Goal: Task Accomplishment & Management: Use online tool/utility

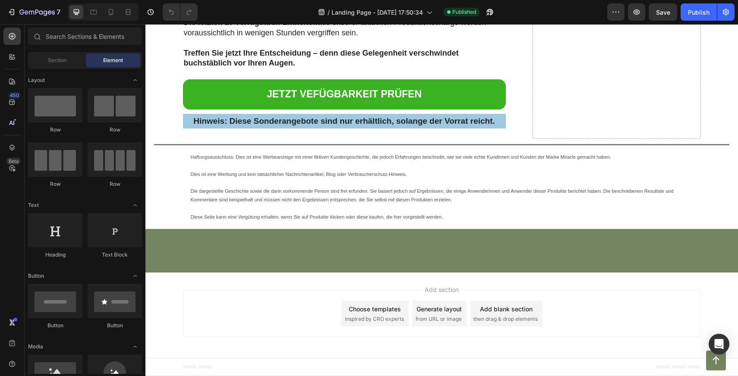
scroll to position [10410, 0]
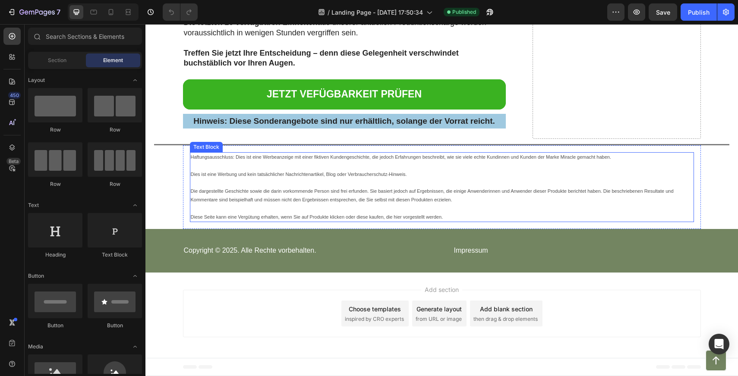
click at [398, 211] on p at bounding box center [442, 209] width 502 height 9
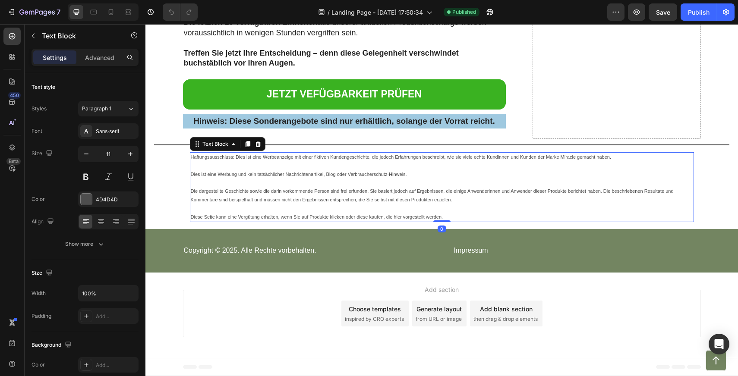
click at [432, 212] on p at bounding box center [442, 209] width 502 height 9
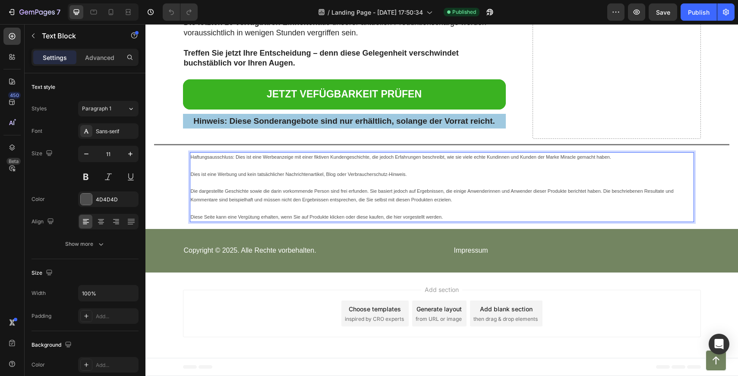
click at [438, 218] on p "Diese Seite kann eine Vergütung erhalten, wenn Sie auf Produkte klicken oder di…" at bounding box center [442, 217] width 502 height 9
click at [450, 218] on p "Diese Seite kann eine Vergütung erhalten, wenn Sie auf Produkte klicken oder di…" at bounding box center [442, 217] width 502 height 9
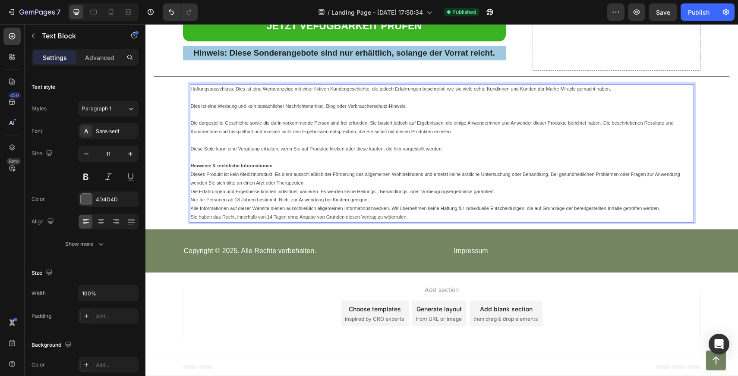
click at [226, 145] on p "Rich Text Editor. Editing area: main" at bounding box center [442, 140] width 502 height 9
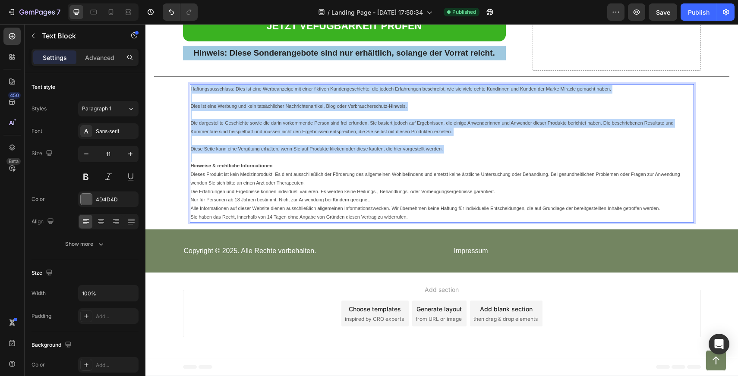
drag, startPoint x: 463, startPoint y: 223, endPoint x: 189, endPoint y: 158, distance: 281.0
click at [190, 158] on div "Haftungsausschluss: Dies ist eine Werbeanzeige mit einer fiktiven Kundengeschic…" at bounding box center [442, 153] width 504 height 139
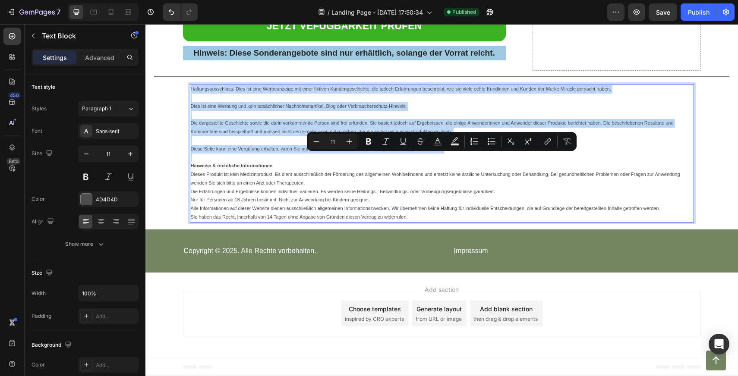
copy div "Haftungsausschluss: Dies ist eine Werbeanzeige mit einer fiktiven Kundengeschic…"
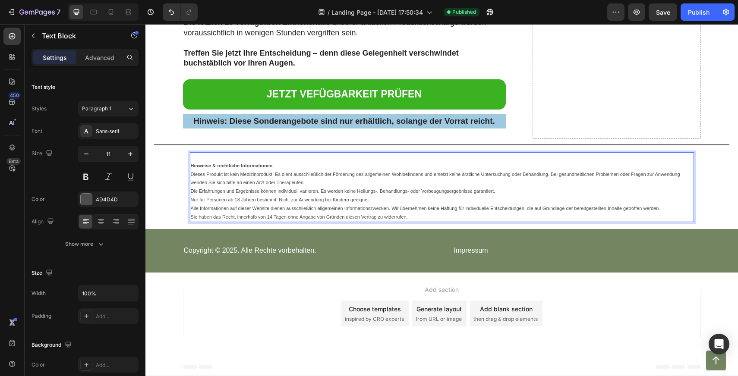
scroll to position [10401, 0]
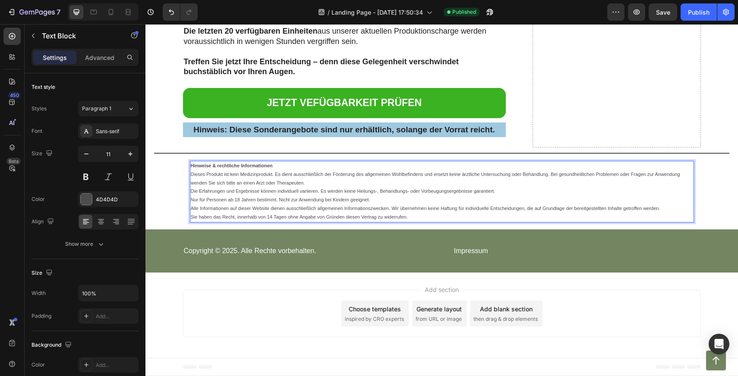
click at [278, 167] on p "Hinweise & rechtliche Informationen" at bounding box center [442, 166] width 502 height 9
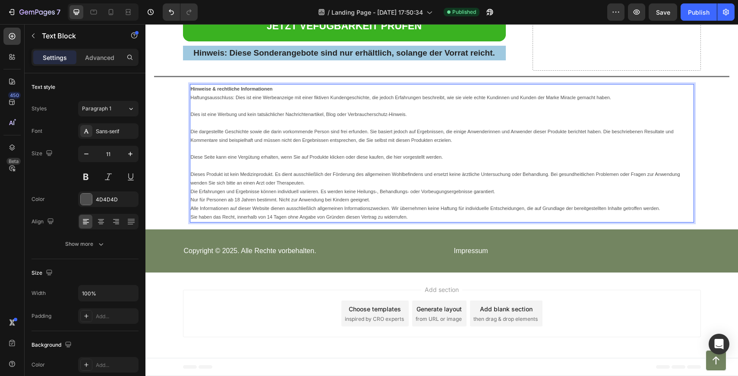
click at [244, 111] on p "Rich Text Editor. Editing area: main" at bounding box center [442, 106] width 502 height 9
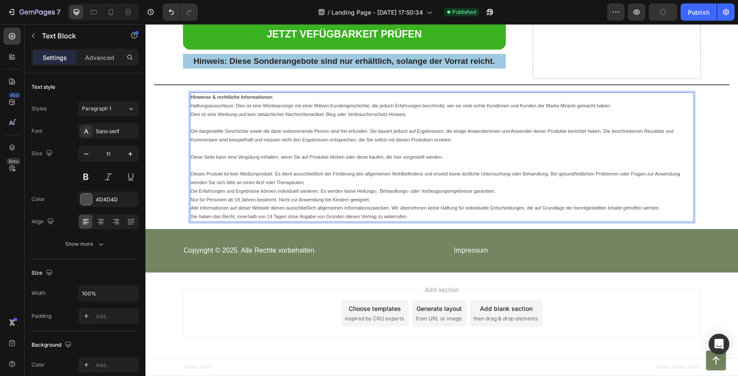
click at [222, 119] on p "Dies ist eine Werbung und kein tatsächlicher Nachrichtenartikel, Blog oder Verb…" at bounding box center [442, 114] width 502 height 9
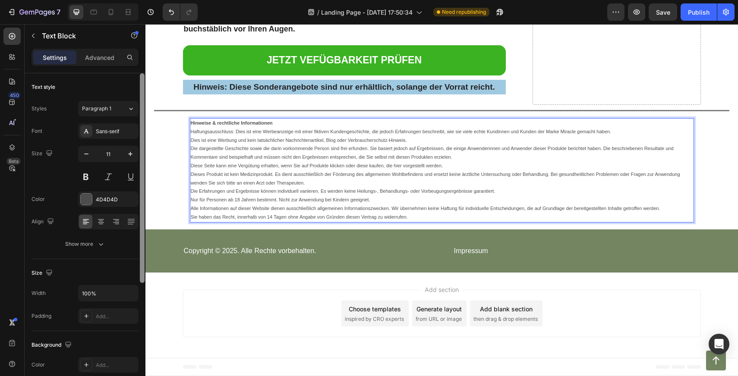
click at [142, 195] on div at bounding box center [142, 178] width 5 height 210
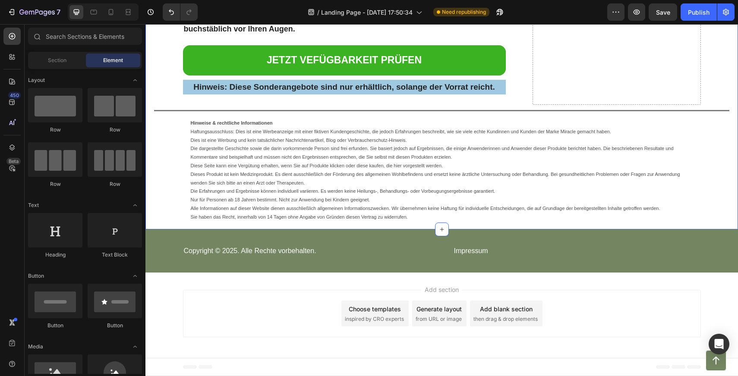
click at [284, 325] on div "Add section Choose templates inspired by CRO experts Generate layout from URL o…" at bounding box center [442, 313] width 518 height 47
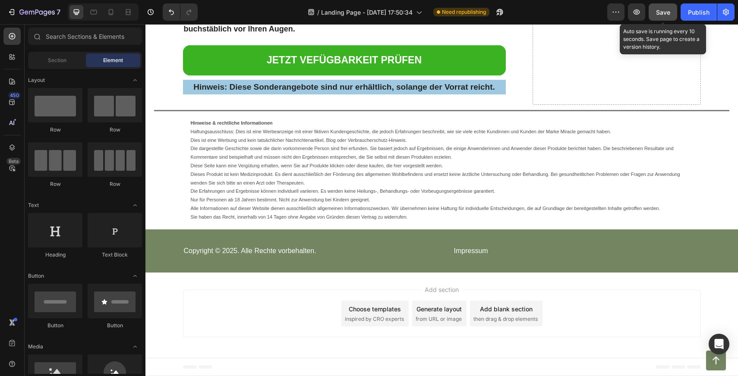
click at [661, 16] on div "Save" at bounding box center [663, 12] width 14 height 9
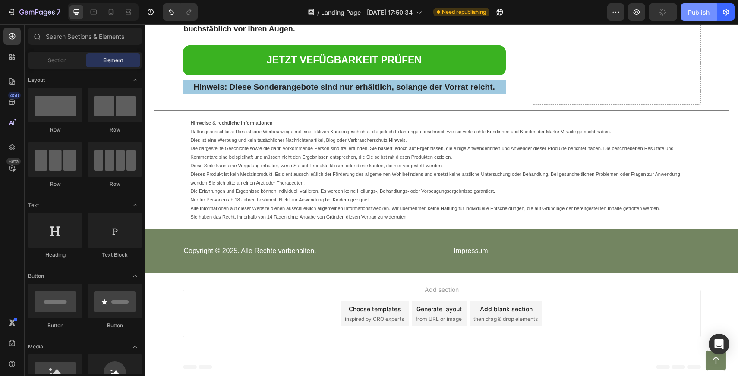
click at [691, 16] on div "Publish" at bounding box center [699, 12] width 22 height 9
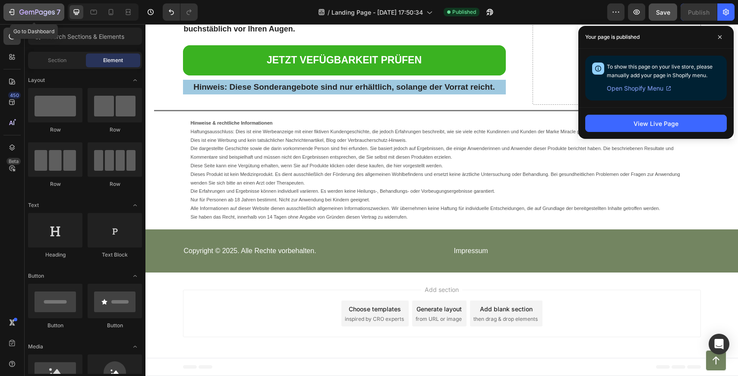
click at [13, 11] on icon "button" at bounding box center [13, 12] width 4 height 6
